Goal: Task Accomplishment & Management: Manage account settings

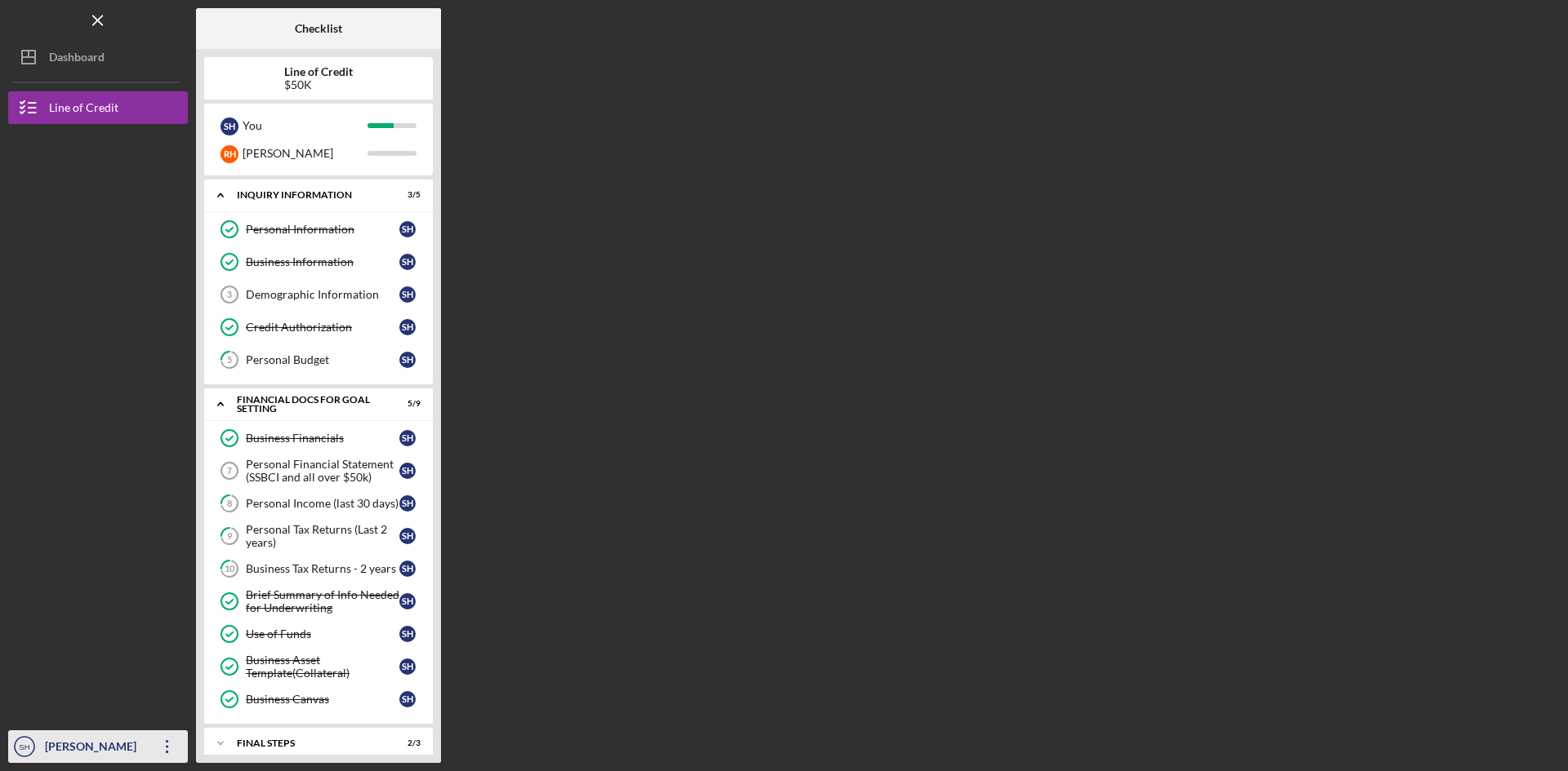
click at [155, 744] on icon "Icon/Overflow" at bounding box center [167, 747] width 41 height 41
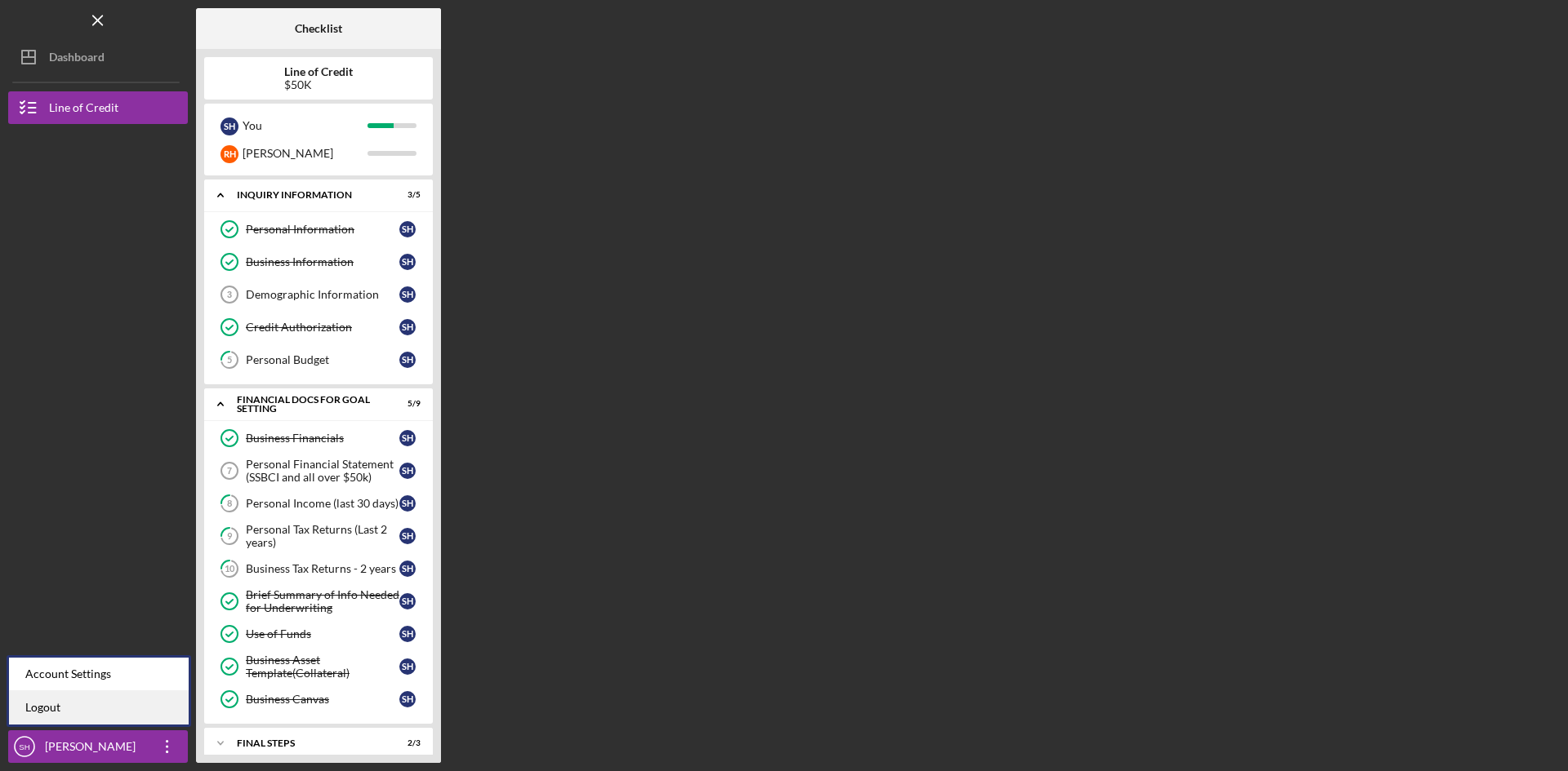
click at [47, 708] on link "Logout" at bounding box center [99, 707] width 179 height 33
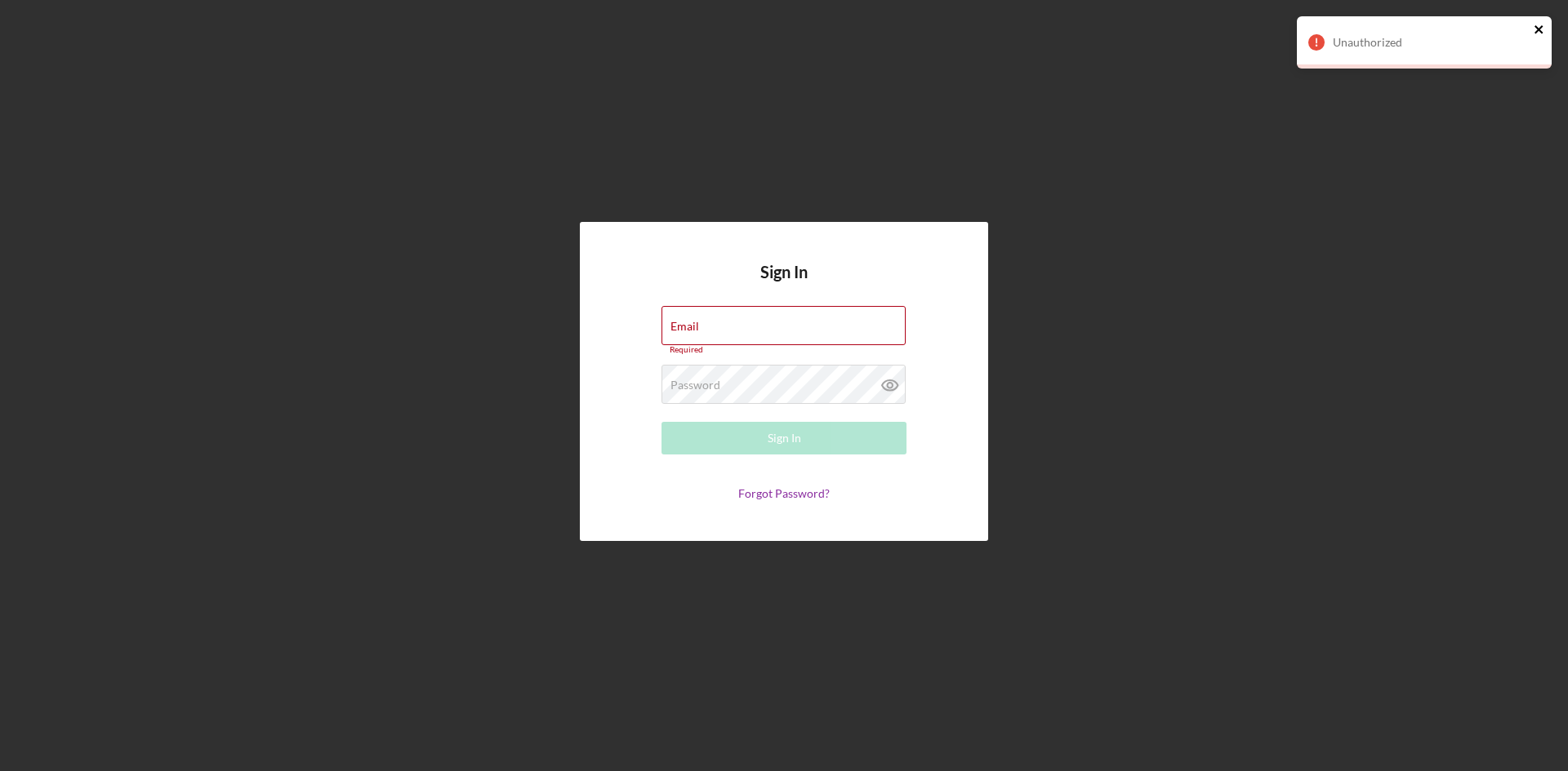
click at [1539, 25] on icon "close" at bounding box center [1538, 29] width 11 height 13
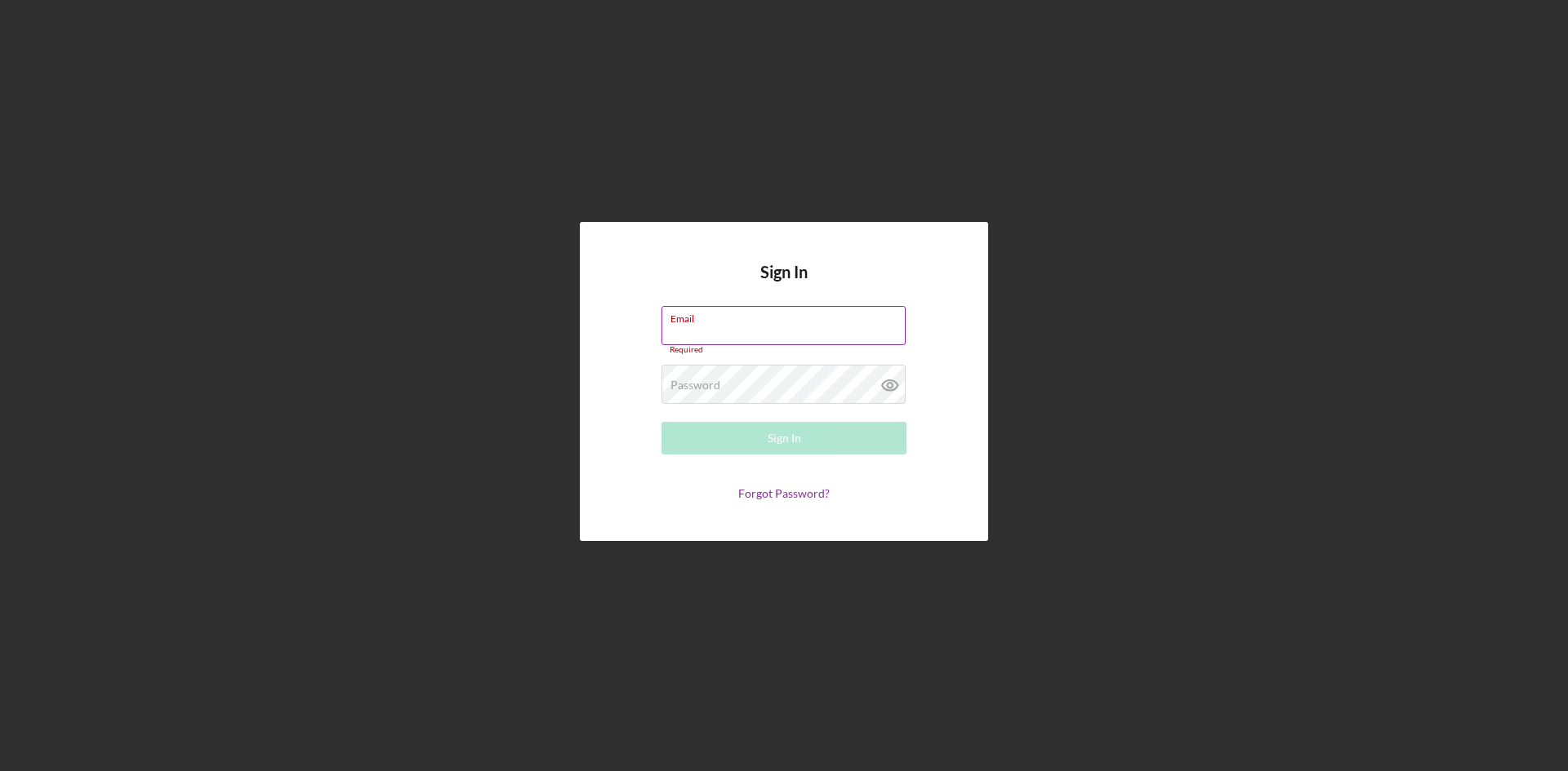
click at [750, 323] on div "Email Required" at bounding box center [784, 330] width 245 height 49
click at [709, 324] on label "Email" at bounding box center [787, 315] width 235 height 18
click at [709, 324] on input "Email" at bounding box center [783, 325] width 244 height 39
type input "[EMAIL_ADDRESS][DOMAIN_NAME]"
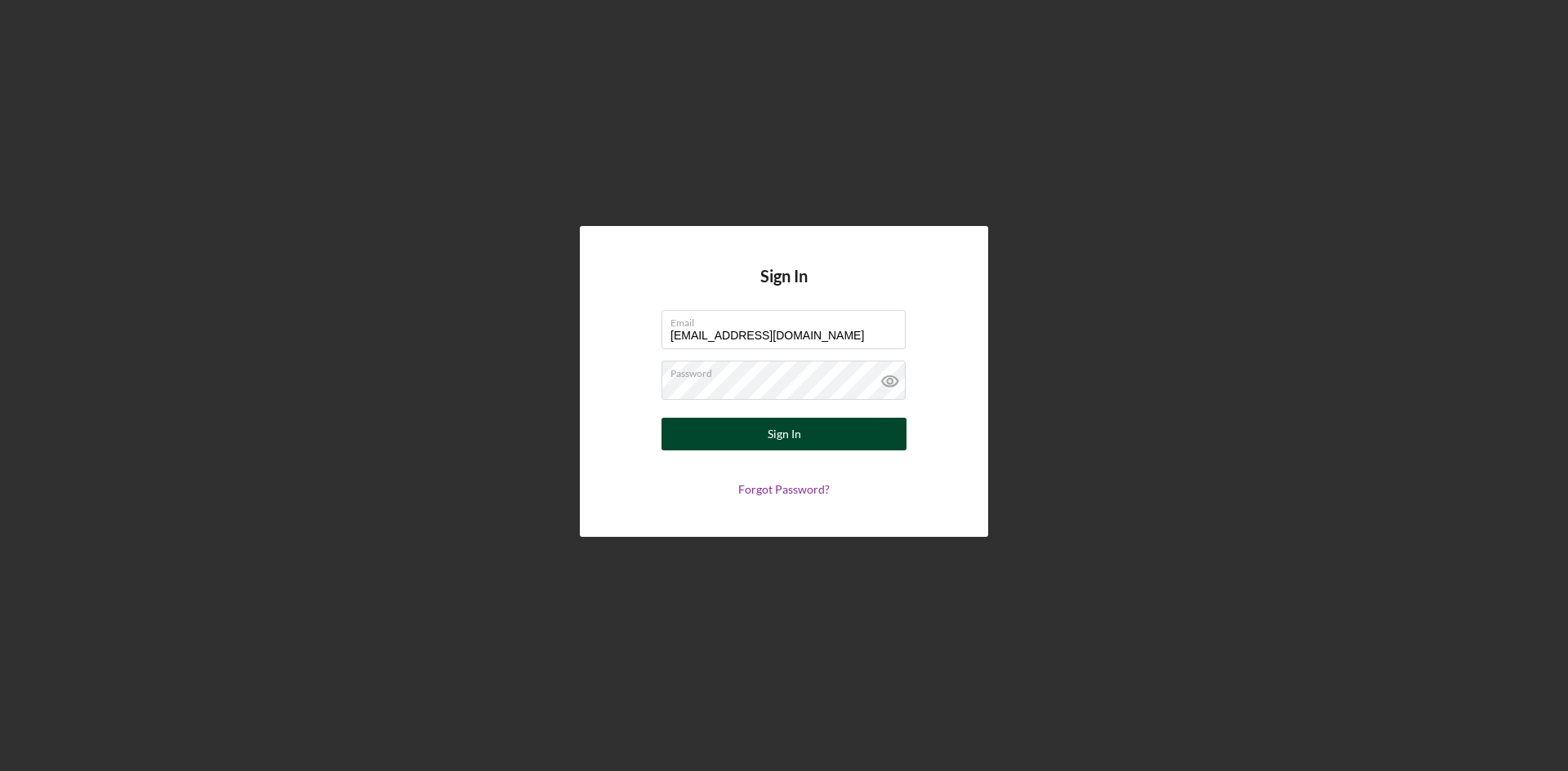
click at [788, 425] on div "Sign In" at bounding box center [784, 434] width 33 height 32
